Goal: Find specific page/section: Find specific page/section

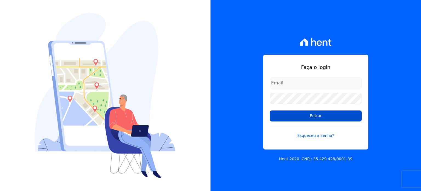
type input "[EMAIL_ADDRESS][DOMAIN_NAME]"
click at [316, 115] on input "Entrar" at bounding box center [316, 115] width 92 height 11
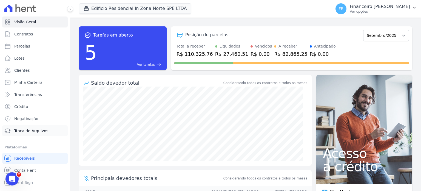
click at [32, 130] on span "Troca de Arquivos" at bounding box center [31, 130] width 34 height 5
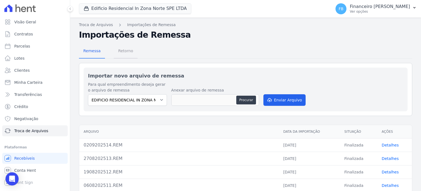
click at [128, 50] on span "Retorno" at bounding box center [126, 50] width 22 height 11
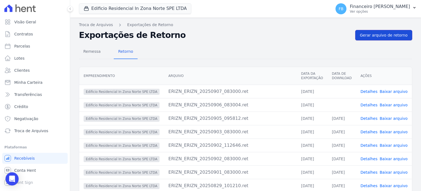
click at [373, 36] on span "Gerar arquivo de retorno" at bounding box center [384, 34] width 48 height 5
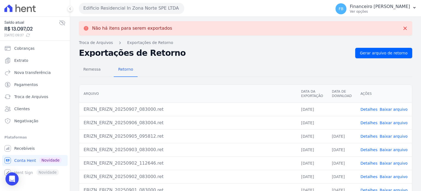
click at [392, 122] on link "Baixar arquivo" at bounding box center [394, 122] width 28 height 4
click at [396, 108] on link "Baixar arquivo" at bounding box center [394, 109] width 28 height 4
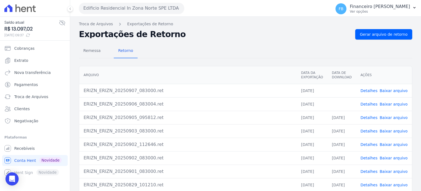
click at [144, 12] on button "Edificio Residencial In Zona Norte SPE LTDA" at bounding box center [131, 8] width 105 height 11
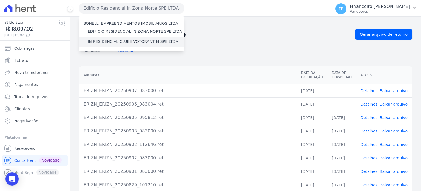
click at [134, 41] on label "IN RESIDENCIAL CLUBE VOTORANTIM SPE LTDA" at bounding box center [133, 42] width 90 height 6
click at [0, 0] on input "IN RESIDENCIAL CLUBE VOTORANTIM SPE LTDA" at bounding box center [0, 0] width 0 height 0
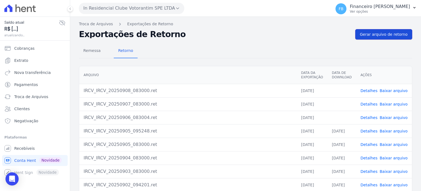
click at [398, 36] on span "Gerar arquivo de retorno" at bounding box center [384, 34] width 48 height 5
click at [386, 131] on link "Baixar arquivo" at bounding box center [394, 131] width 28 height 4
click at [398, 117] on link "Baixar arquivo" at bounding box center [394, 117] width 28 height 4
click at [397, 103] on link "Baixar arquivo" at bounding box center [394, 104] width 28 height 4
click at [394, 92] on link "Baixar arquivo" at bounding box center [394, 90] width 28 height 4
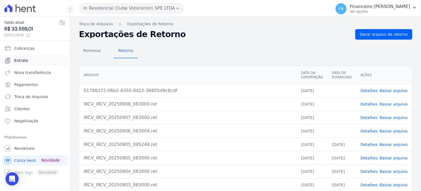
click at [48, 62] on link "Extrato" at bounding box center [35, 60] width 66 height 11
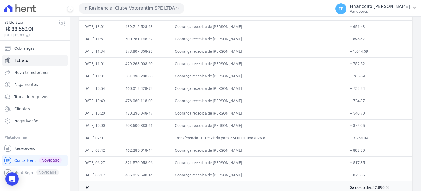
scroll to position [452, 0]
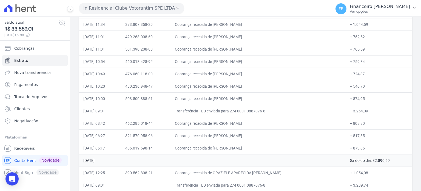
drag, startPoint x: 84, startPoint y: 81, endPoint x: 361, endPoint y: 150, distance: 285.5
click at [361, 150] on table "Data Documento Histórico Valor [DATE] Saldo do dia: 33.559,01 [DATE] 09:01 Tran…" at bounding box center [245, 60] width 333 height 877
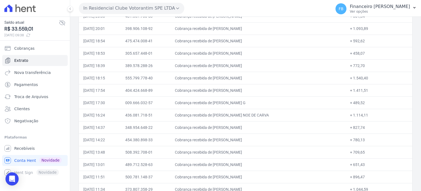
click at [123, 10] on button "In Residencial Clube Votorantim SPE LTDA" at bounding box center [131, 8] width 105 height 11
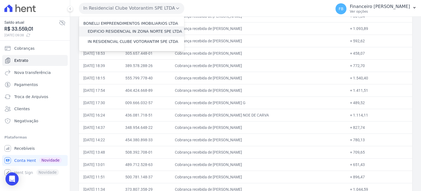
click at [122, 32] on label "EDIFICIO RESIDENCIAL IN ZONA NORTE SPE LTDA" at bounding box center [135, 32] width 94 height 6
click at [0, 0] on input "EDIFICIO RESIDENCIAL IN ZONA NORTE SPE LTDA" at bounding box center [0, 0] width 0 height 0
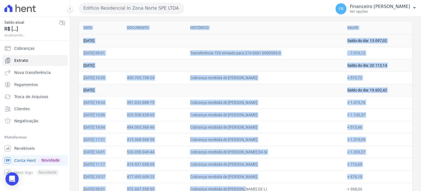
scroll to position [69, 0]
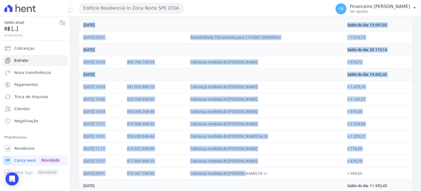
drag, startPoint x: 83, startPoint y: 79, endPoint x: 367, endPoint y: 168, distance: 297.9
click at [367, 168] on table "Data Documento Histórico Valor [DATE] Saldo do dia: 13.097,02 [DATE] 09:01 Tran…" at bounding box center [245, 147] width 333 height 285
click at [149, 11] on button "Edificio Residencial In Zona Norte SPE LTDA" at bounding box center [131, 8] width 105 height 11
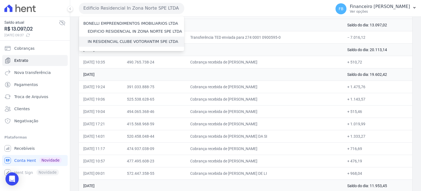
click at [146, 41] on label "IN RESIDENCIAL CLUBE VOTORANTIM SPE LTDA" at bounding box center [133, 42] width 90 height 6
click at [0, 0] on input "IN RESIDENCIAL CLUBE VOTORANTIM SPE LTDA" at bounding box center [0, 0] width 0 height 0
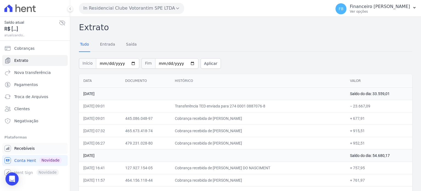
click at [28, 147] on span "Recebíveis" at bounding box center [24, 147] width 21 height 5
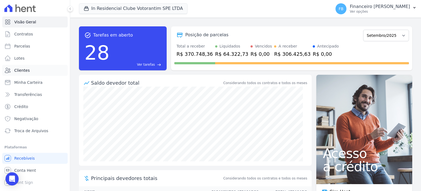
click at [35, 72] on link "Clientes" at bounding box center [35, 70] width 66 height 11
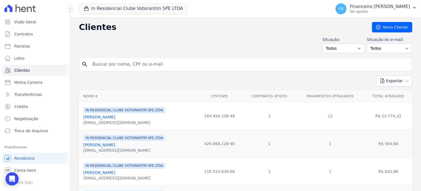
click at [124, 63] on input "search" at bounding box center [249, 64] width 321 height 11
type input "[PERSON_NAME]"
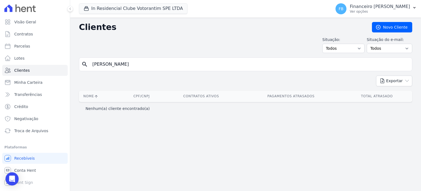
click at [124, 63] on input "[PERSON_NAME]" at bounding box center [249, 64] width 321 height 11
type input "[PERSON_NAME]"
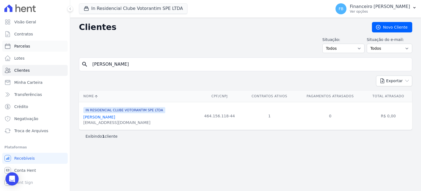
click at [31, 46] on link "Parcelas" at bounding box center [35, 46] width 66 height 11
select select
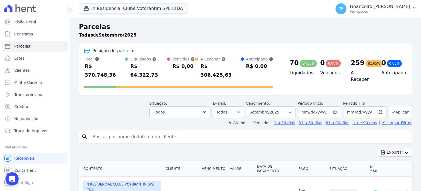
click at [118, 131] on input "search" at bounding box center [249, 136] width 321 height 11
type input "[PERSON_NAME]"
select select
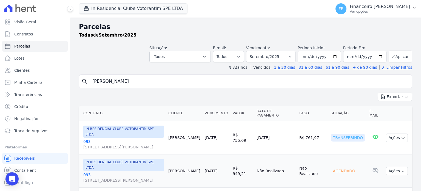
click at [87, 138] on link "093 [STREET_ADDRESS][PERSON_NAME]" at bounding box center [123, 143] width 81 height 11
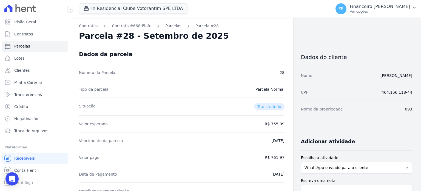
click at [166, 26] on link "Parcelas" at bounding box center [173, 26] width 16 height 6
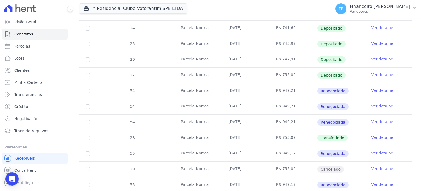
scroll to position [192, 0]
